Goal: Information Seeking & Learning: Learn about a topic

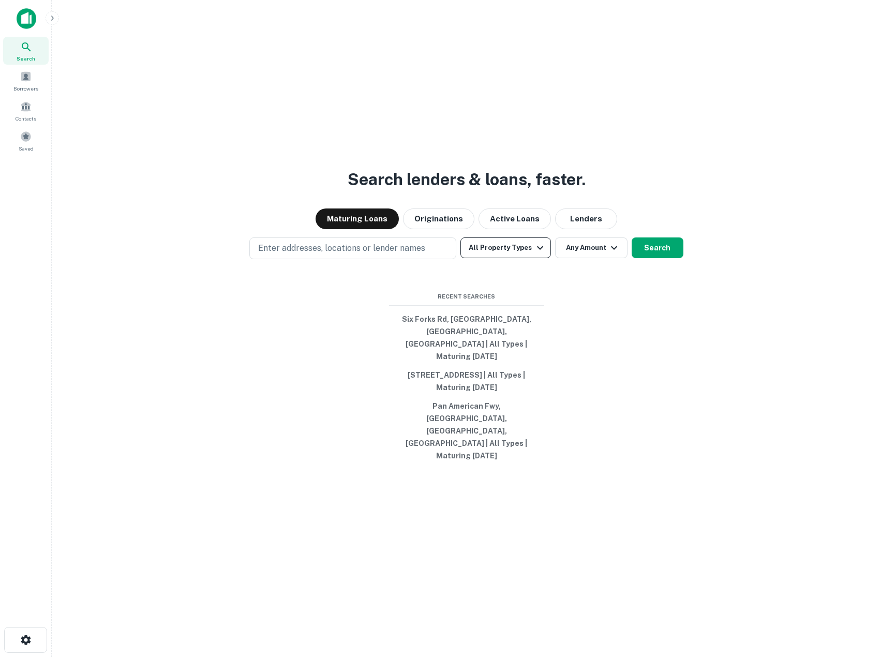
click at [523, 258] on button "All Property Types" at bounding box center [506, 248] width 90 height 21
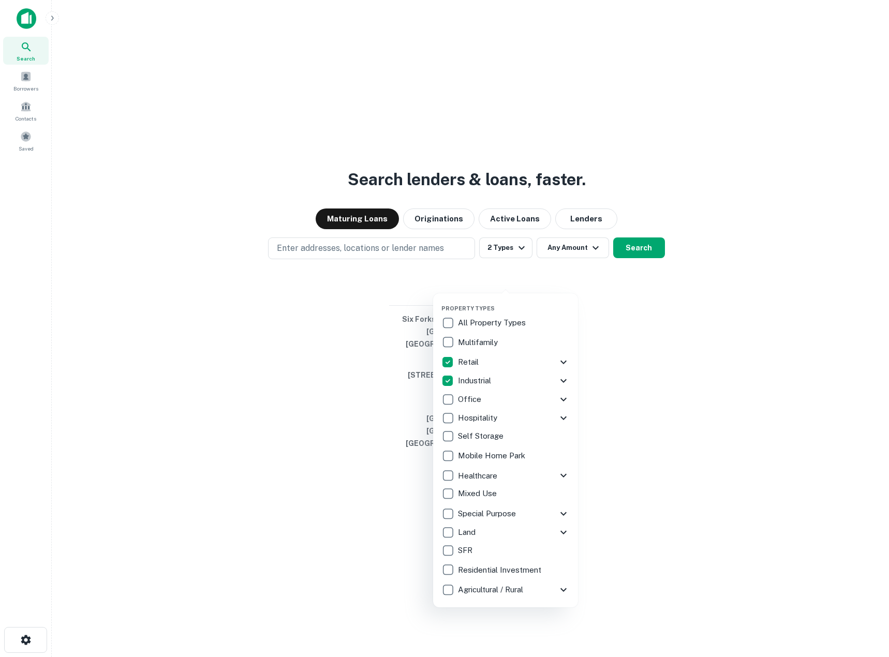
click at [371, 300] on div at bounding box center [444, 328] width 889 height 657
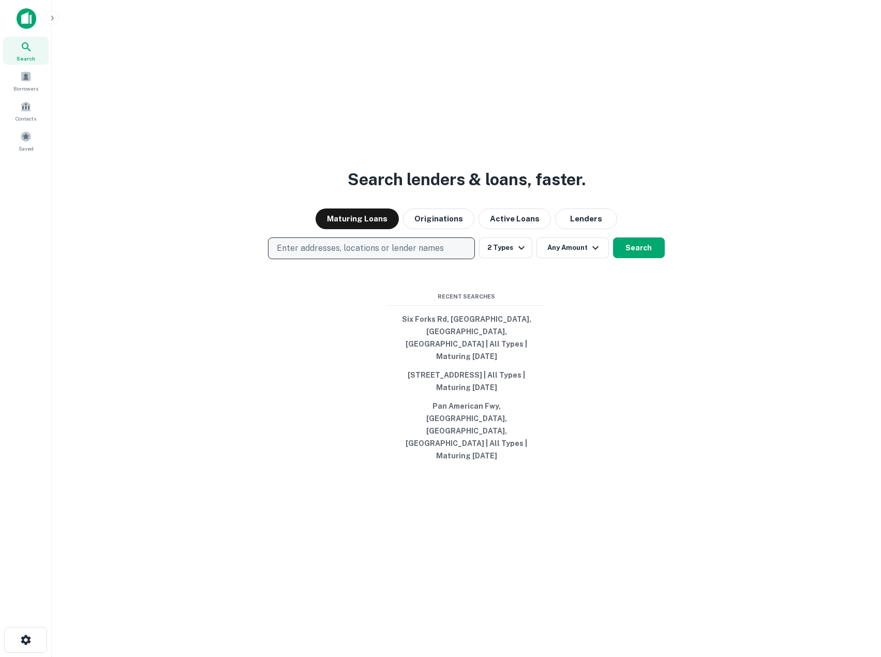
click at [390, 255] on p "Enter addresses, locations or lender names" at bounding box center [360, 248] width 167 height 12
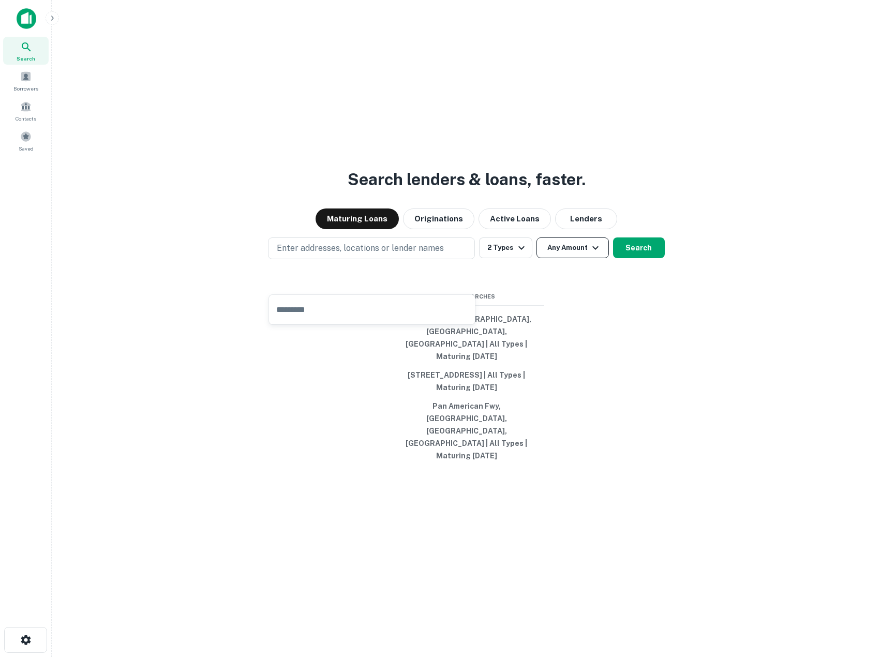
click at [587, 258] on button "Any Amount" at bounding box center [573, 248] width 72 height 21
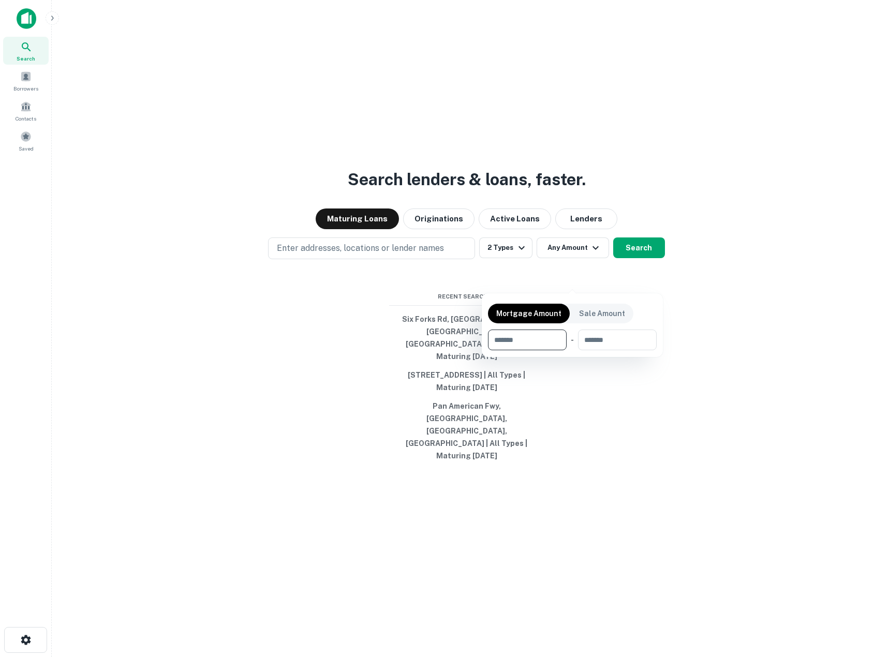
click at [526, 344] on input "number" at bounding box center [523, 340] width 71 height 21
click at [544, 339] on input "number" at bounding box center [523, 340] width 71 height 21
click at [757, 268] on div at bounding box center [444, 328] width 889 height 657
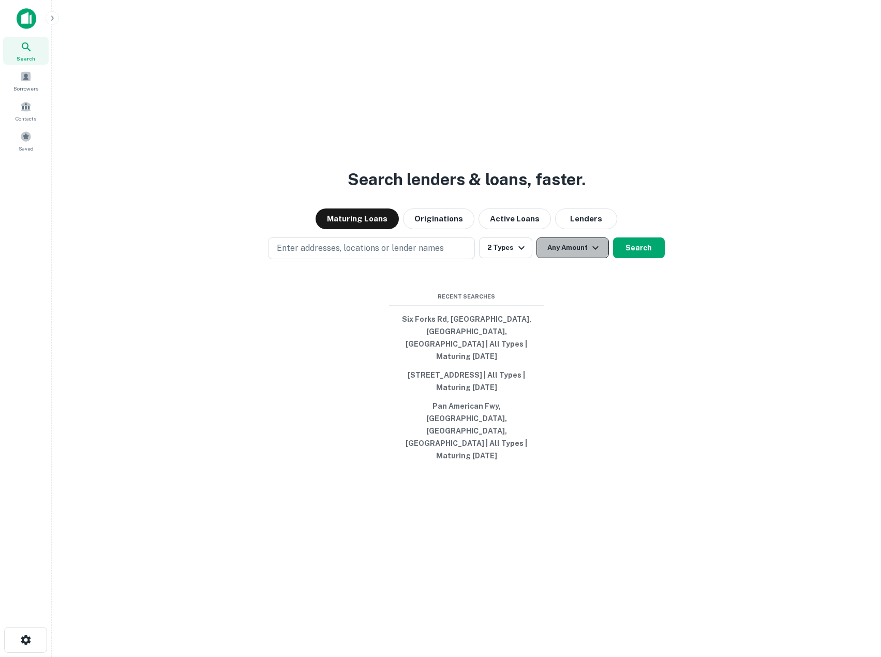
click at [549, 258] on button "Any Amount" at bounding box center [573, 248] width 72 height 21
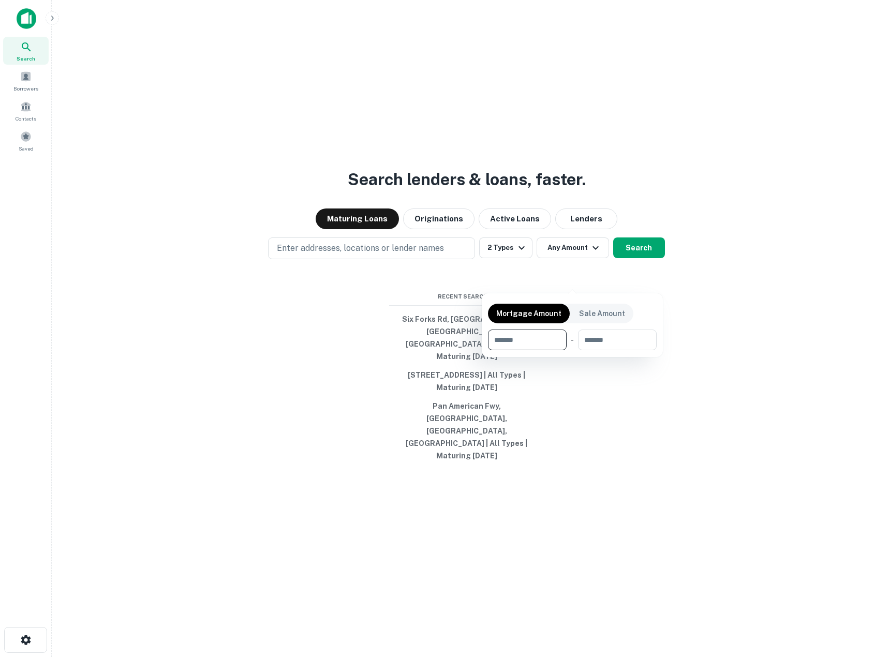
click at [558, 344] on input "number" at bounding box center [523, 340] width 71 height 21
type input "******"
click at [427, 279] on div at bounding box center [444, 328] width 889 height 657
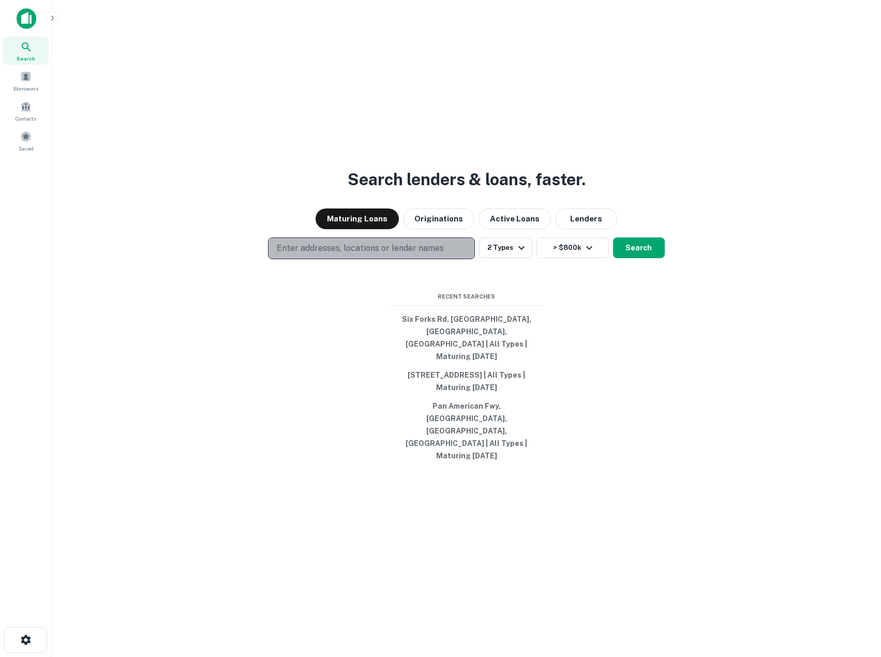
click at [427, 255] on p "Enter addresses, locations or lender names" at bounding box center [360, 248] width 167 height 12
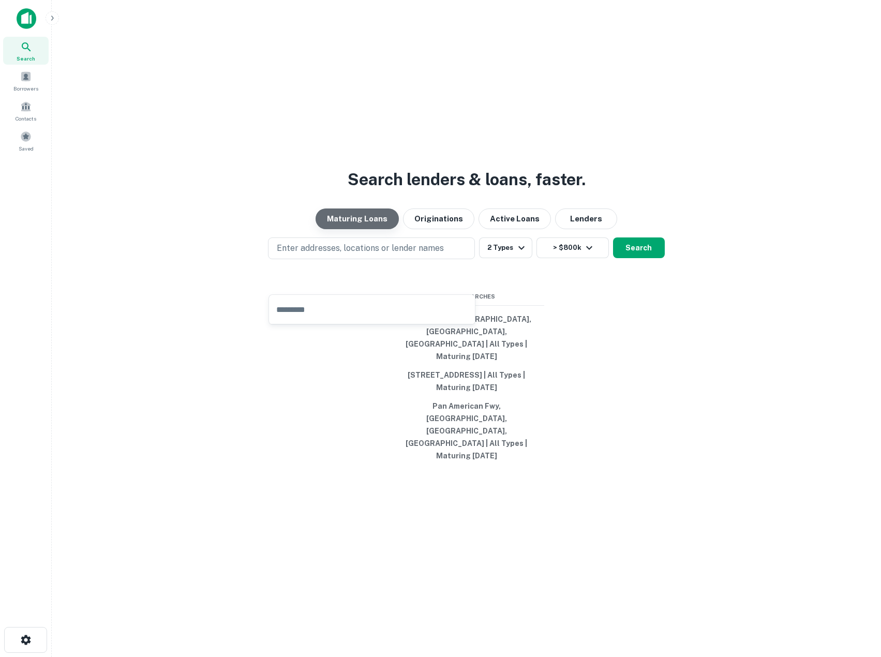
click at [361, 229] on button "Maturing Loans" at bounding box center [357, 219] width 83 height 21
click at [506, 258] on button "2 Types" at bounding box center [505, 248] width 53 height 21
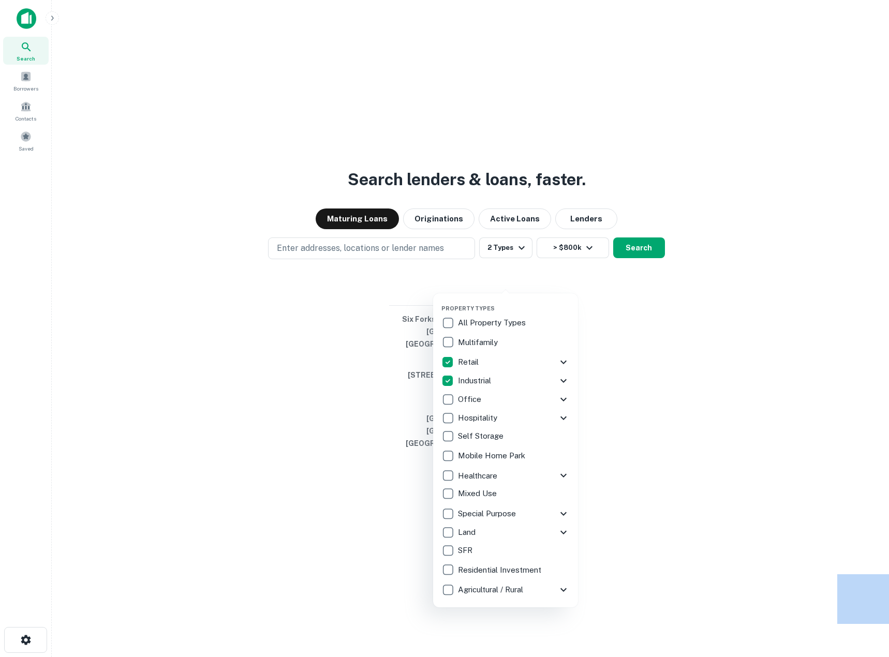
click at [506, 279] on div at bounding box center [444, 328] width 889 height 657
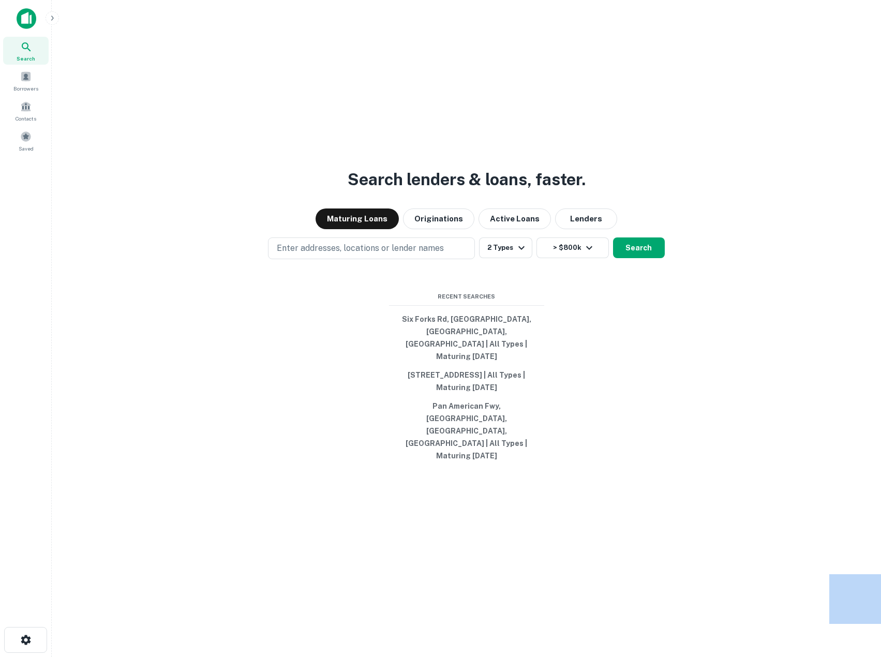
click at [52, 21] on icon "button" at bounding box center [52, 18] width 8 height 8
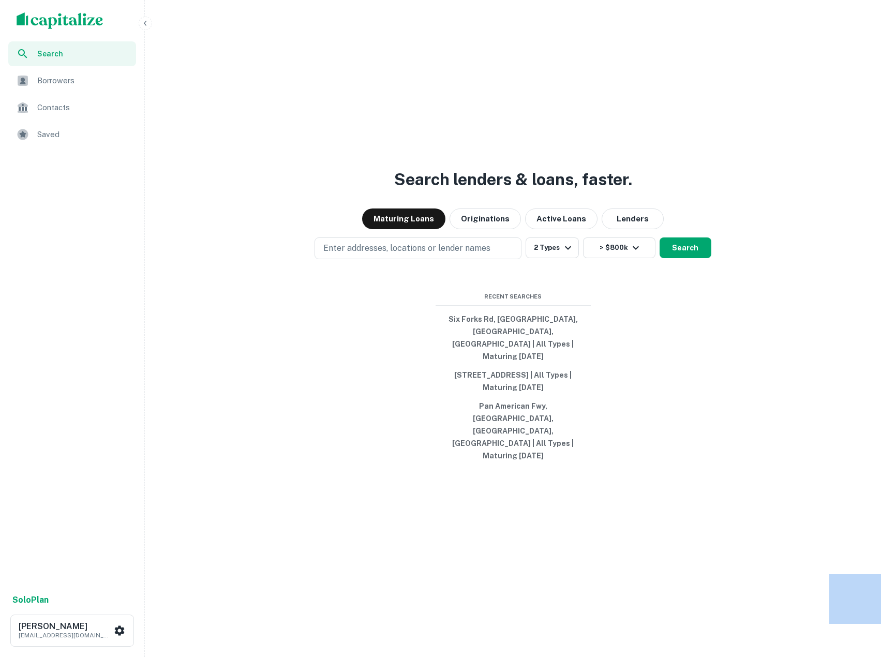
click at [63, 54] on span "Search" at bounding box center [83, 53] width 93 height 11
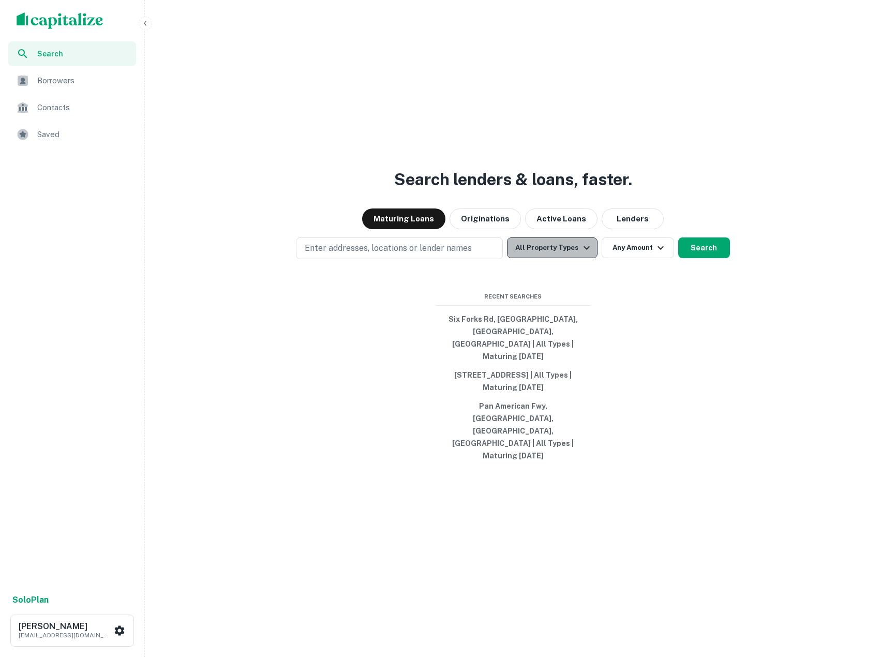
click at [561, 258] on button "All Property Types" at bounding box center [552, 248] width 90 height 21
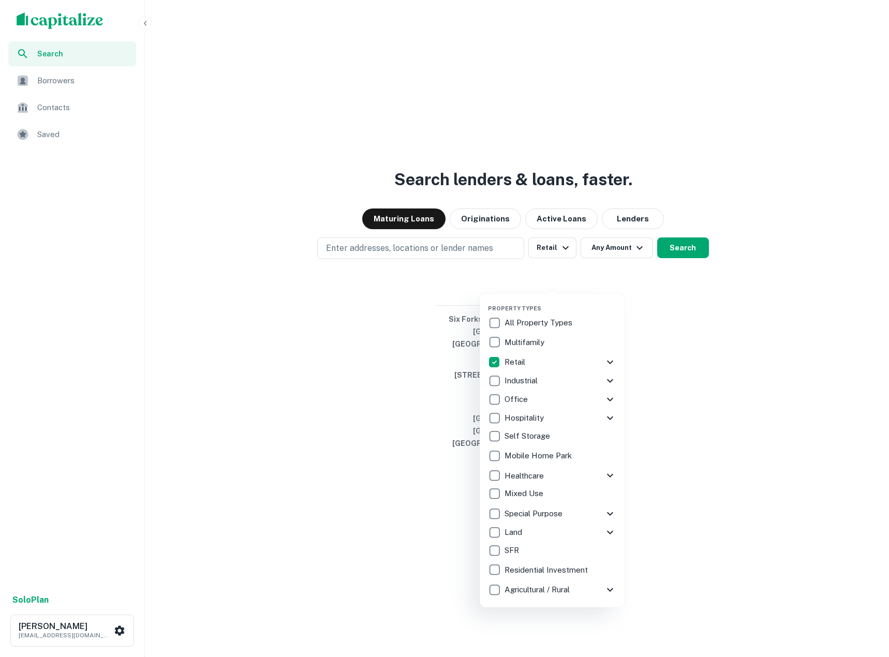
click at [623, 269] on div at bounding box center [444, 328] width 889 height 657
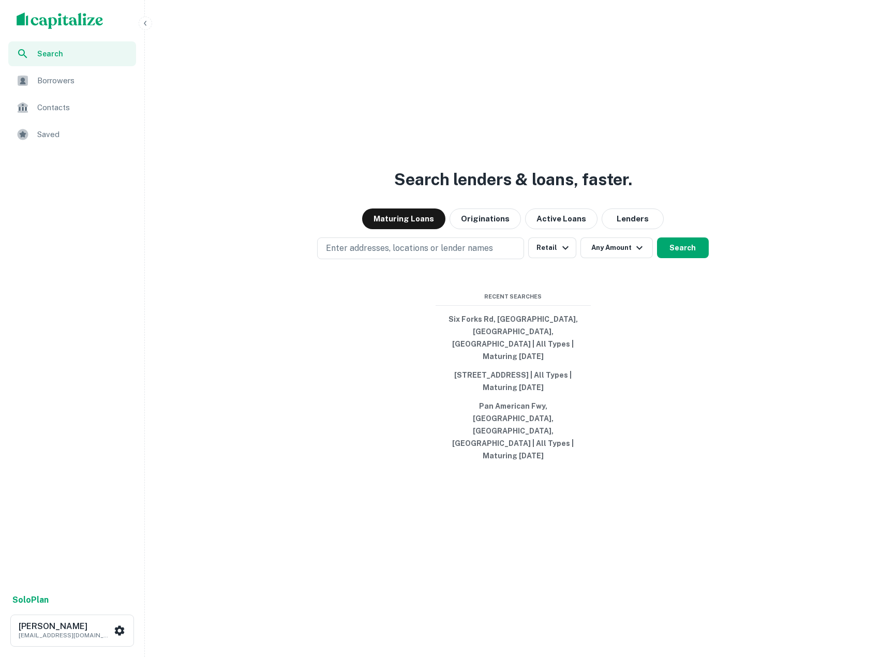
click at [620, 282] on div "Property Types All Property Types Multifamily Retail Storefront Auto Shop Bar S…" at bounding box center [440, 328] width 881 height 657
click at [620, 258] on button "Any Amount" at bounding box center [617, 248] width 72 height 21
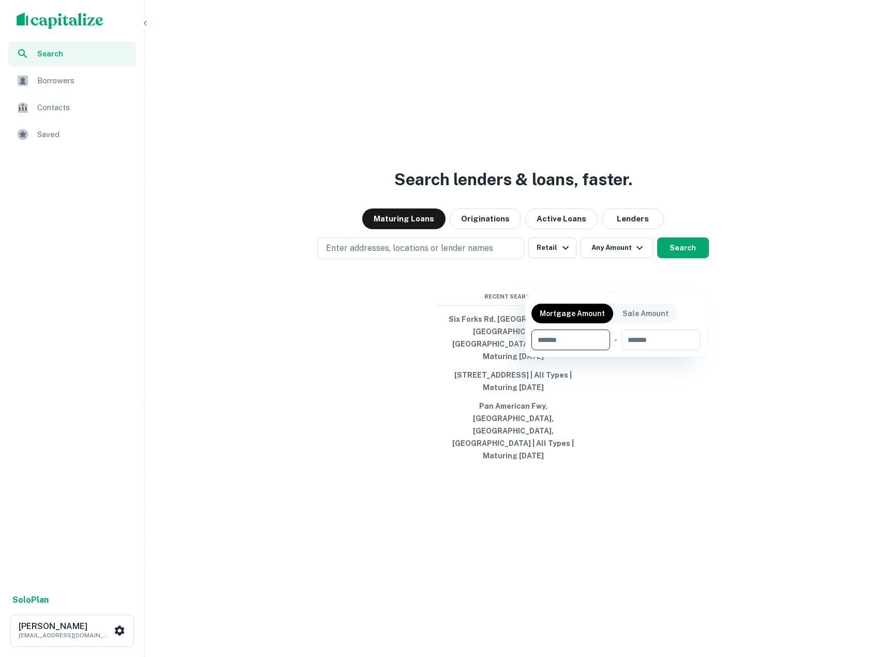
click at [576, 345] on input "number" at bounding box center [566, 340] width 71 height 21
type input "******"
click at [731, 326] on div at bounding box center [444, 328] width 889 height 657
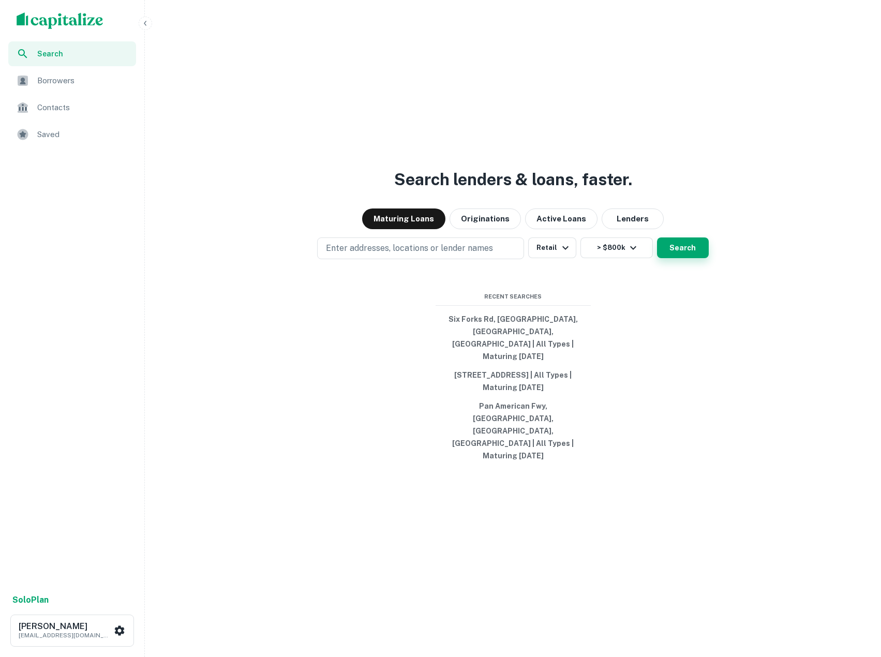
click at [689, 258] on button "Search" at bounding box center [683, 248] width 52 height 21
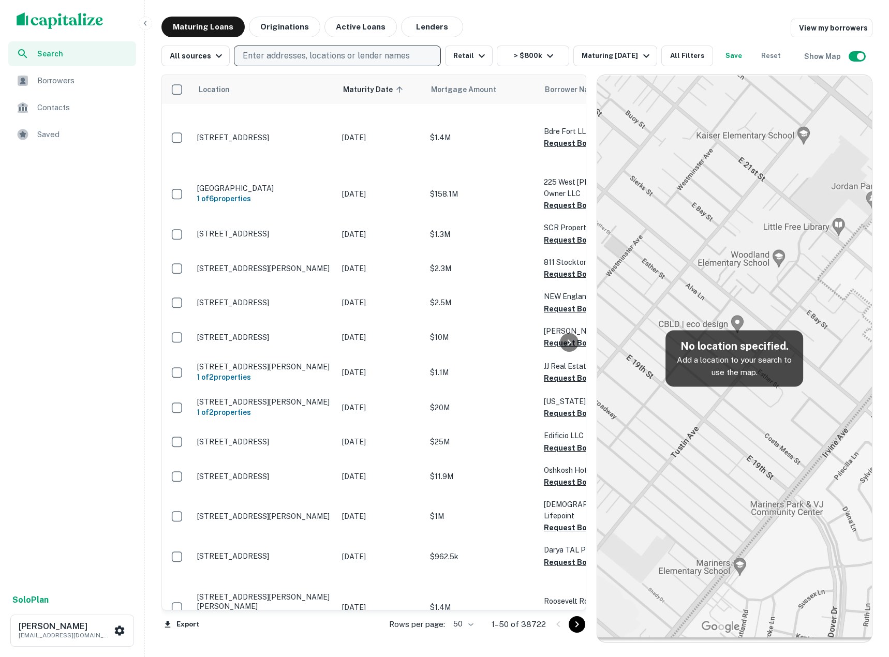
click at [278, 56] on p "Enter addresses, locations or lender names" at bounding box center [326, 56] width 167 height 12
type input "*******"
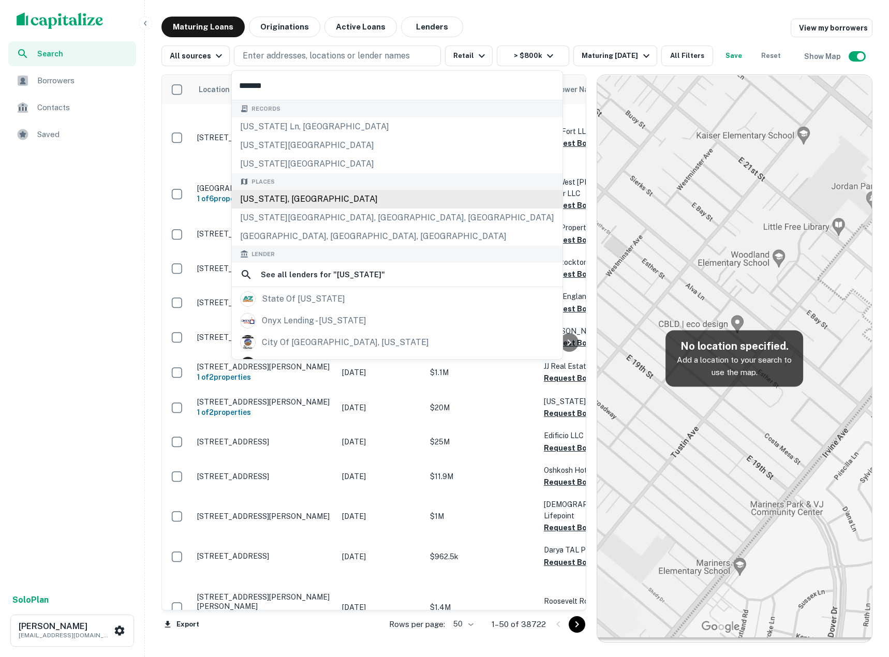
click at [290, 197] on div "Arizona, USA" at bounding box center [397, 199] width 331 height 19
